Goal: Navigation & Orientation: Find specific page/section

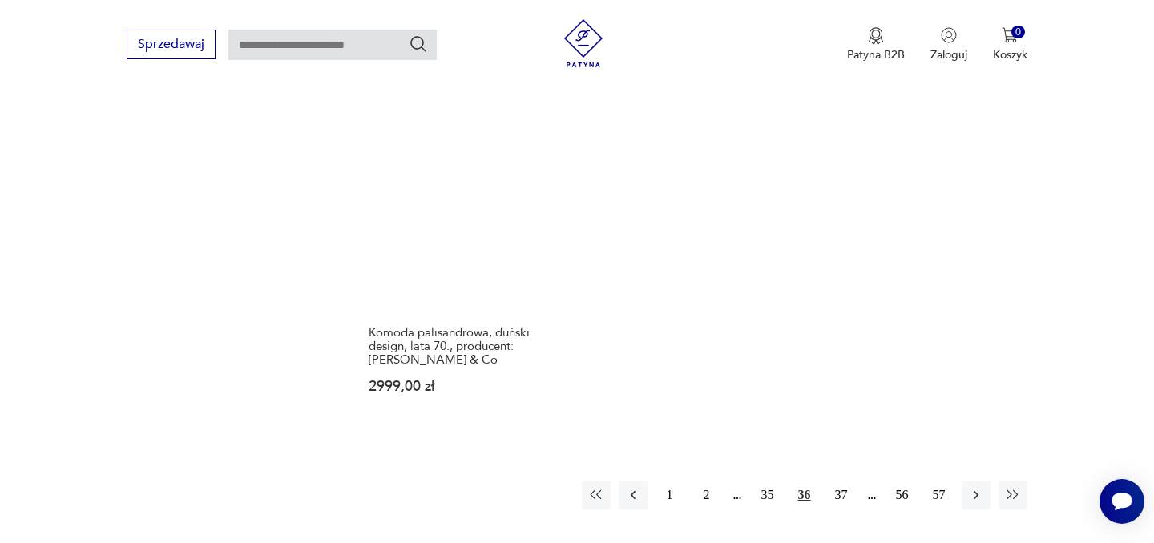
scroll to position [2367, 0]
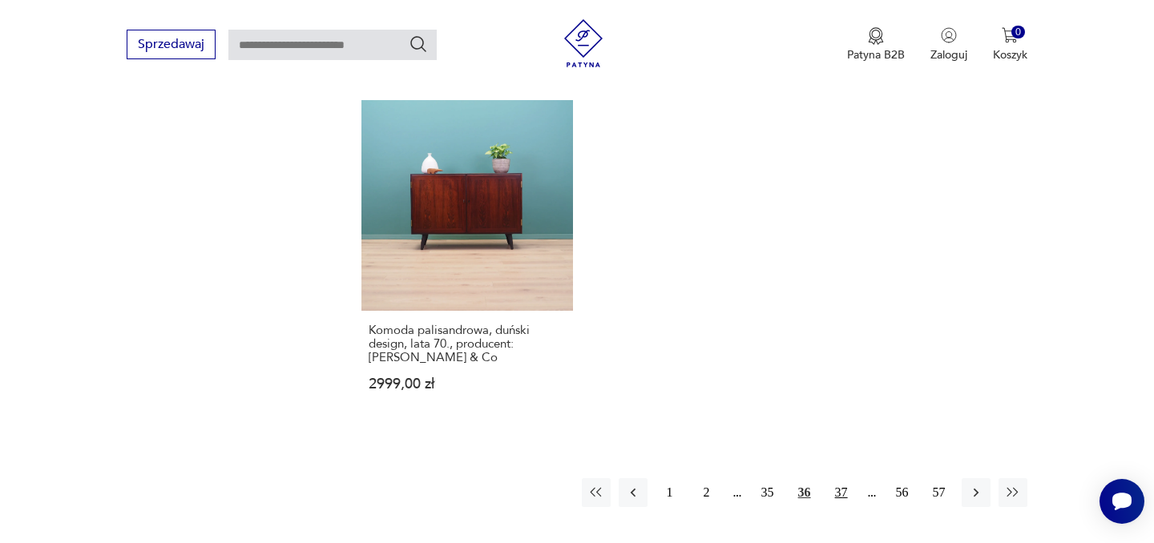
click at [838, 478] on button "37" at bounding box center [841, 492] width 29 height 29
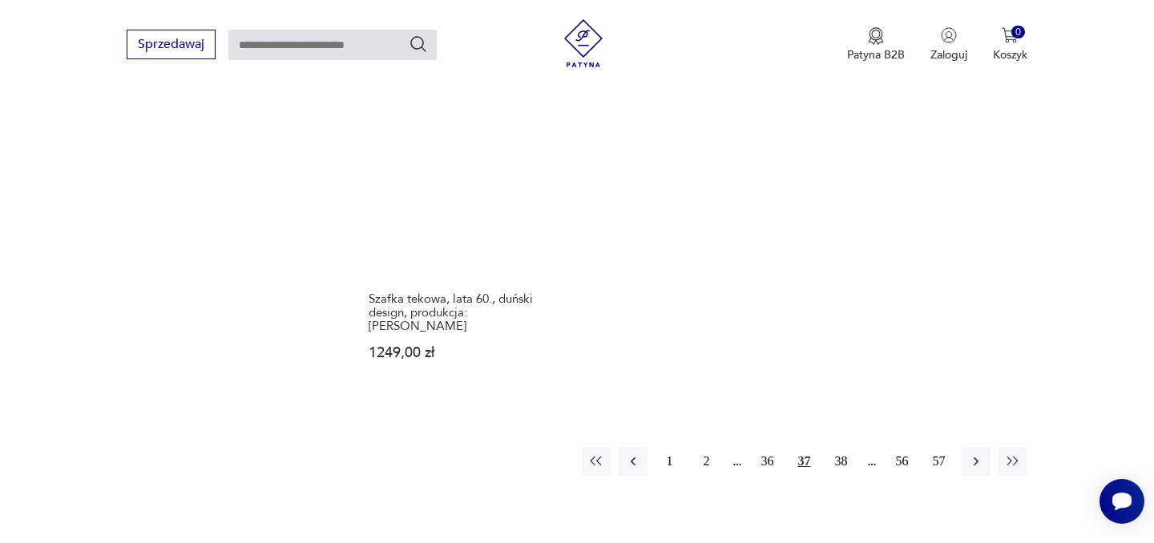
scroll to position [2432, 0]
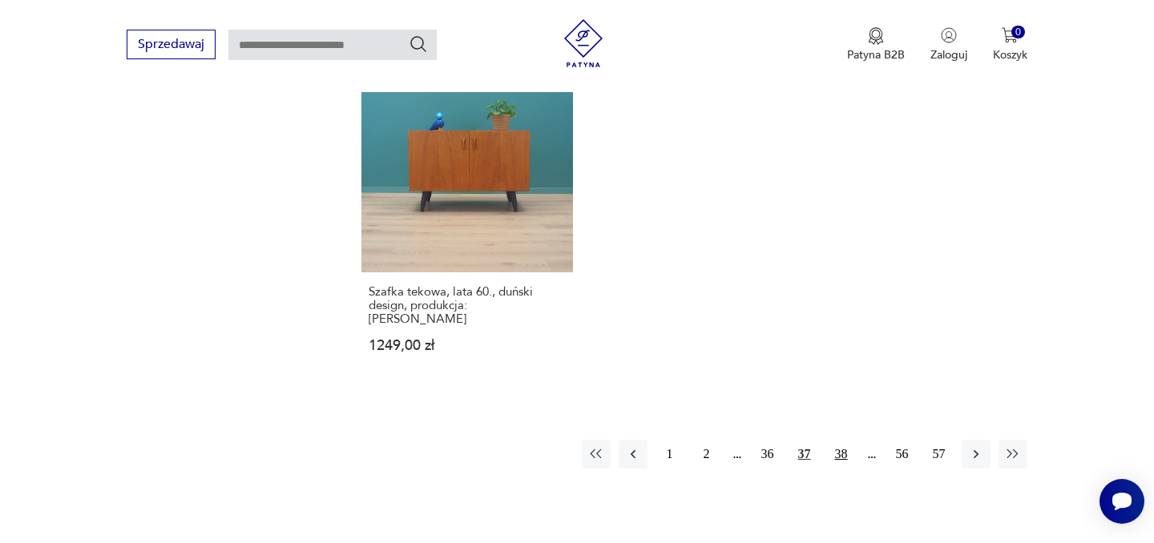
click at [846, 440] on button "38" at bounding box center [841, 454] width 29 height 29
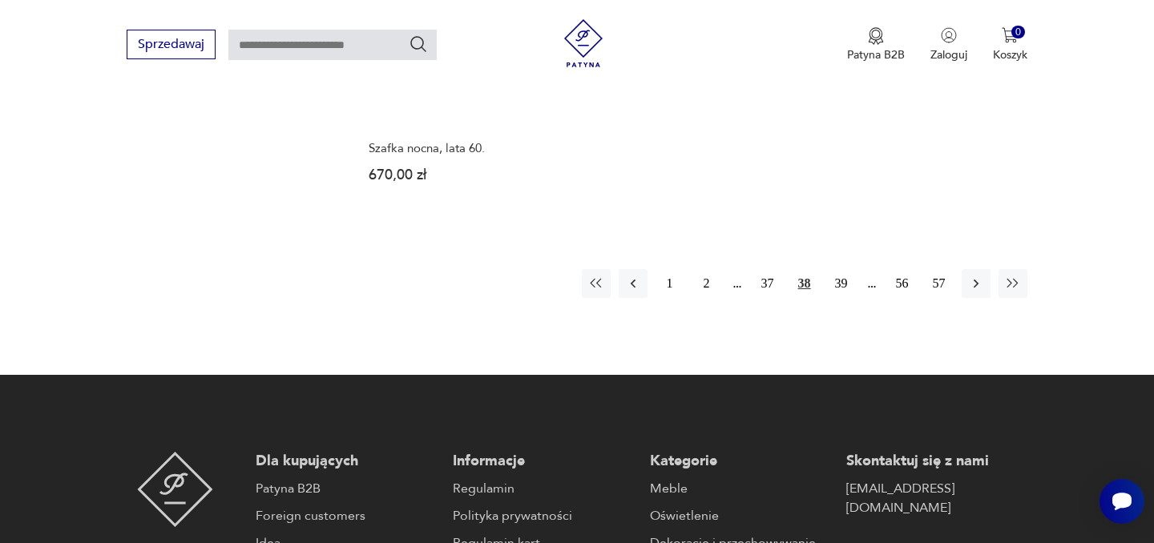
scroll to position [2478, 0]
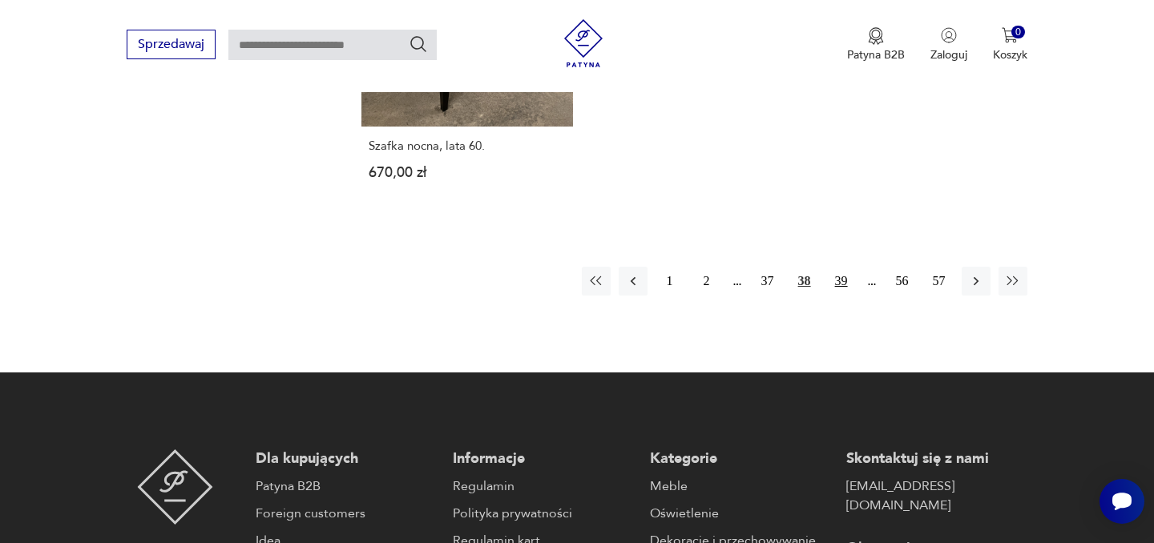
click at [843, 267] on button "39" at bounding box center [841, 281] width 29 height 29
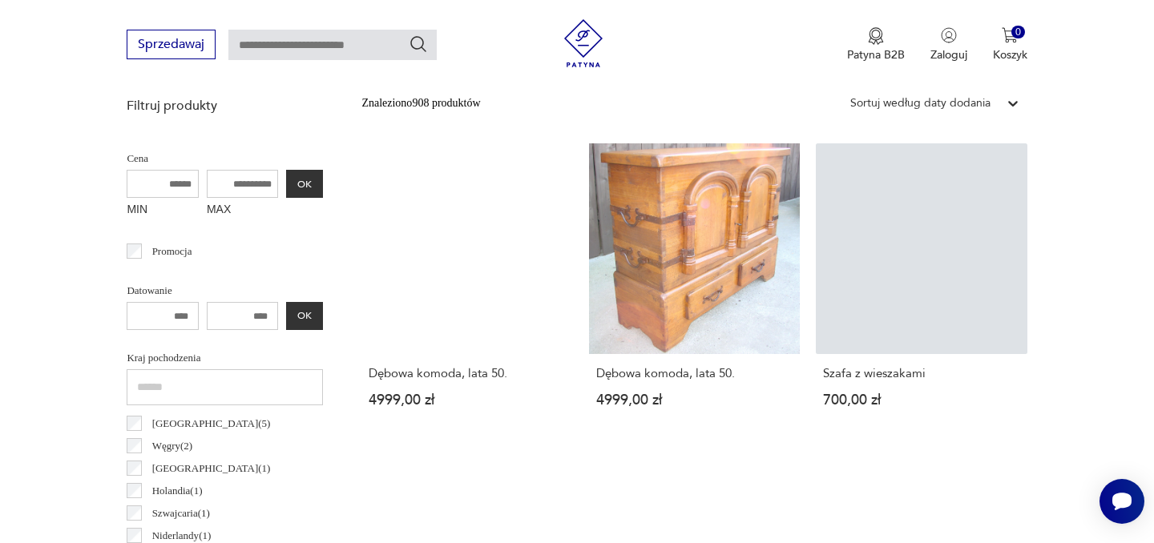
scroll to position [580, 0]
